Goal: Navigation & Orientation: Find specific page/section

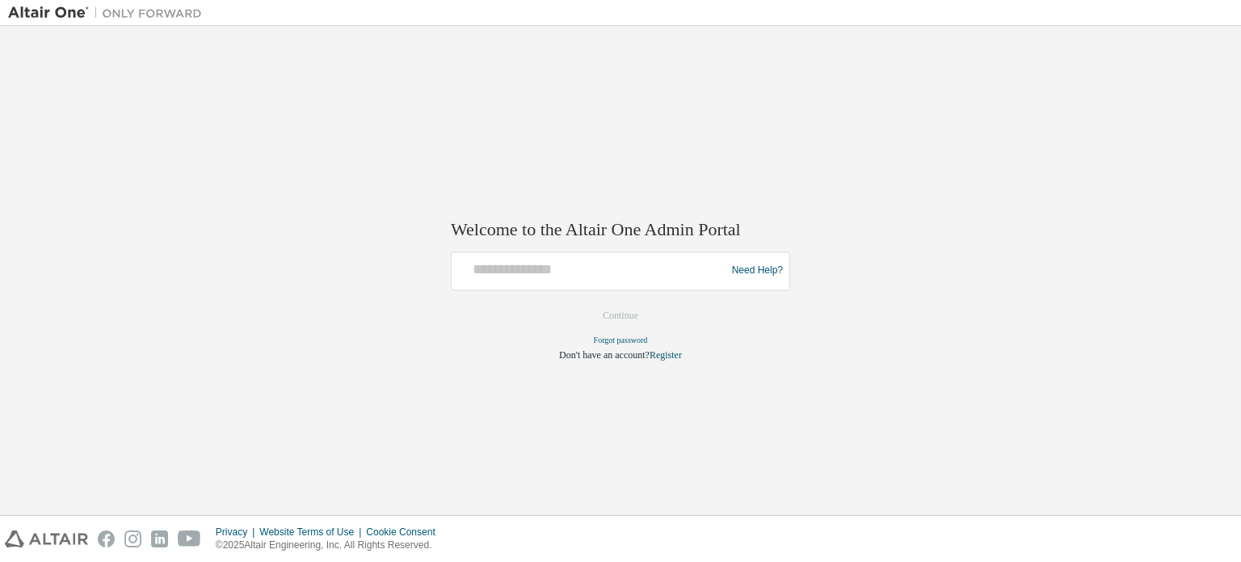
click at [568, 284] on div at bounding box center [591, 270] width 266 height 31
click at [592, 274] on input "text" at bounding box center [591, 266] width 266 height 23
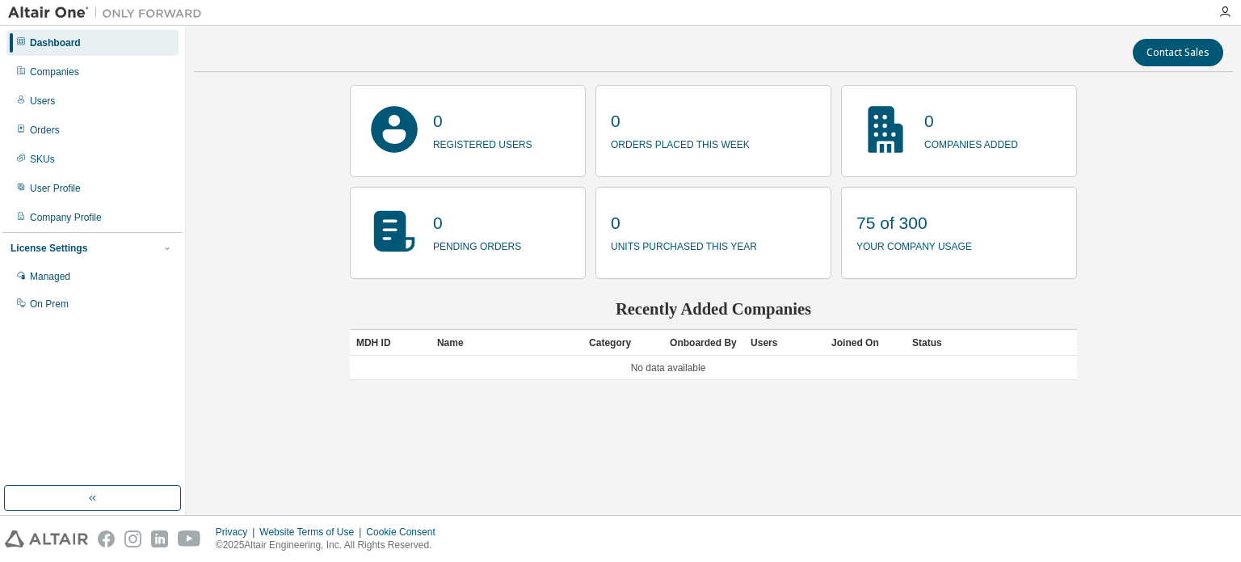
click at [902, 228] on p "75 of 300" at bounding box center [915, 223] width 116 height 24
click at [902, 246] on p "your company usage" at bounding box center [915, 244] width 116 height 19
click at [1226, 10] on icon "button" at bounding box center [1225, 12] width 13 height 13
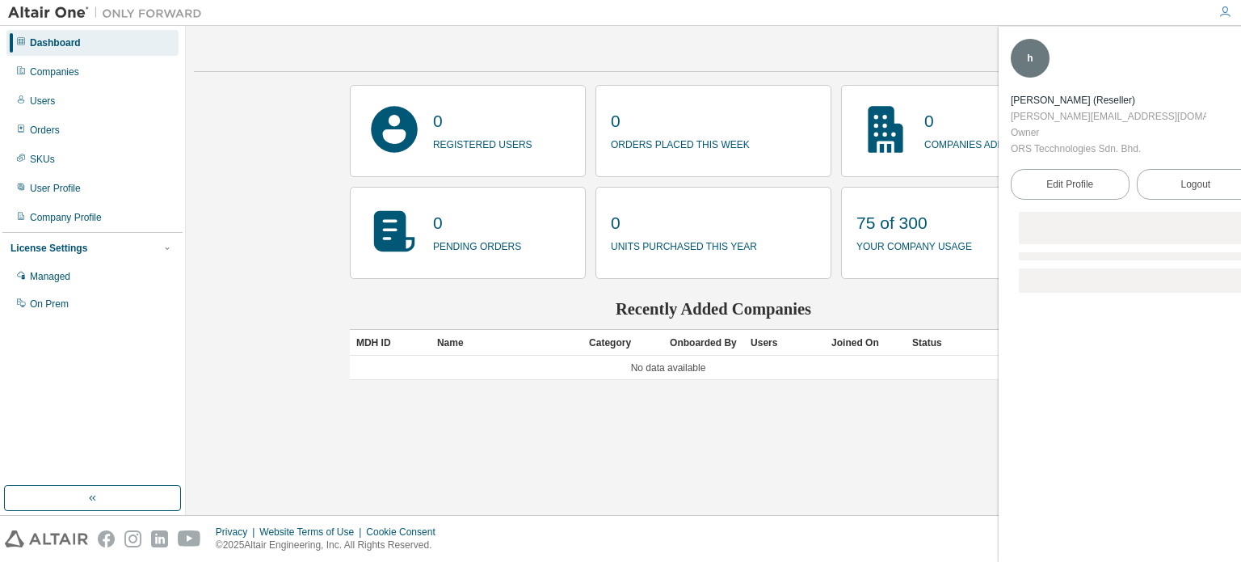
click at [1226, 10] on icon "button" at bounding box center [1225, 12] width 13 height 13
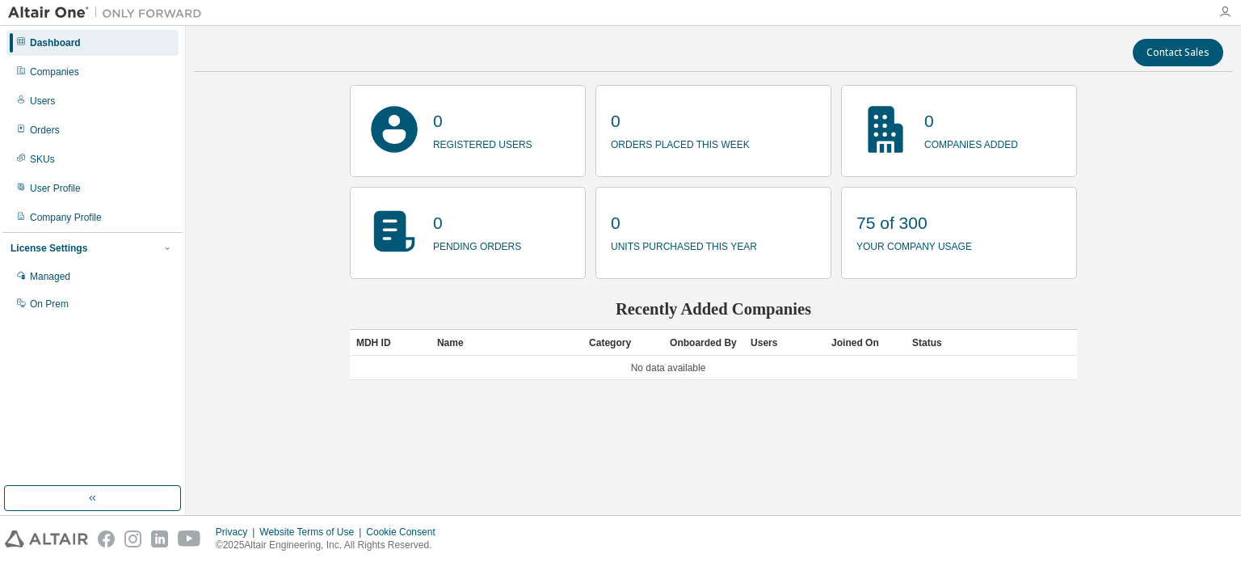
click at [1228, 12] on icon "button" at bounding box center [1225, 12] width 13 height 13
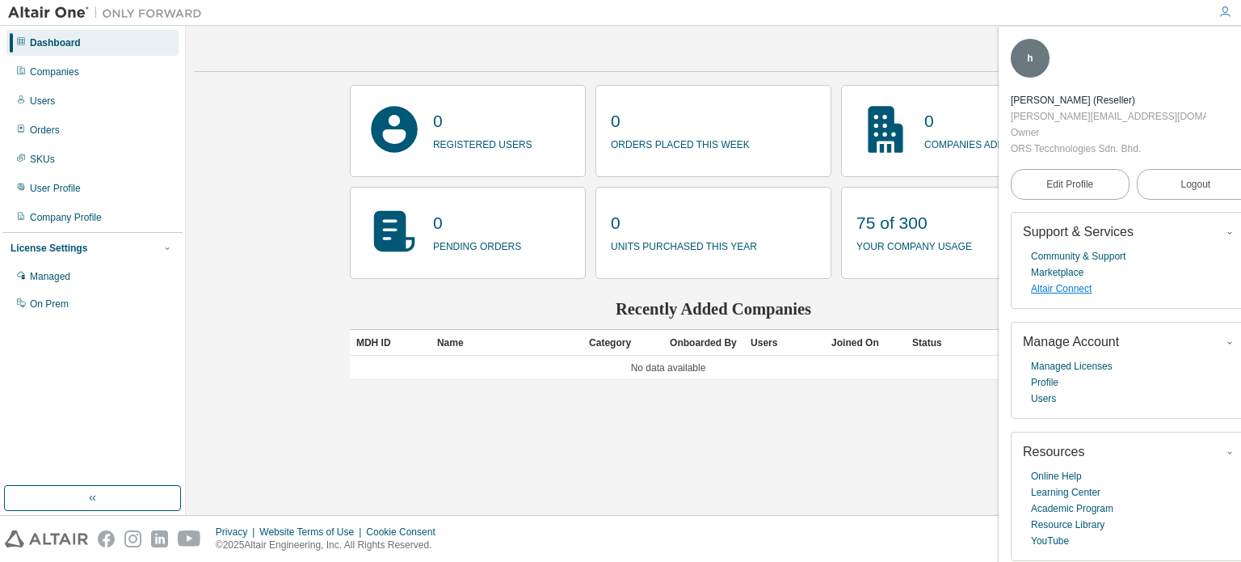
click at [1080, 280] on link "Altair Connect" at bounding box center [1061, 288] width 61 height 16
